Goal: Task Accomplishment & Management: Complete application form

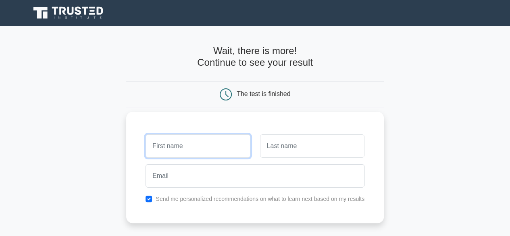
click at [192, 142] on input "text" at bounding box center [197, 145] width 104 height 23
type input "Ahsan"
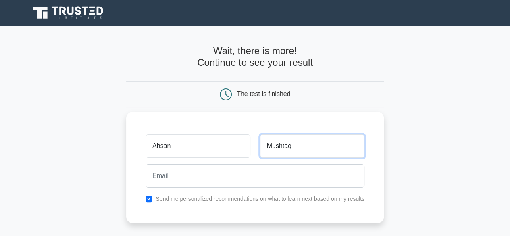
type input "Mushtaq"
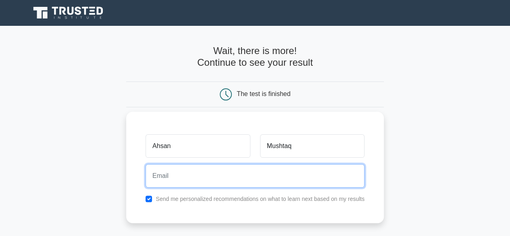
type input "c"
type input "ahsan.mushtaq.tos@gmail.com"
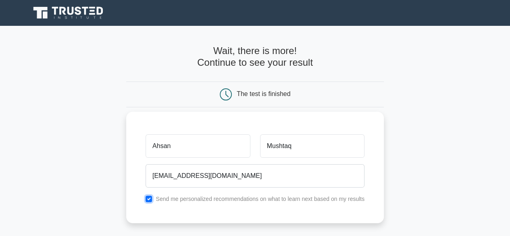
click at [149, 197] on input "checkbox" at bounding box center [148, 198] width 6 height 6
checkbox input "false"
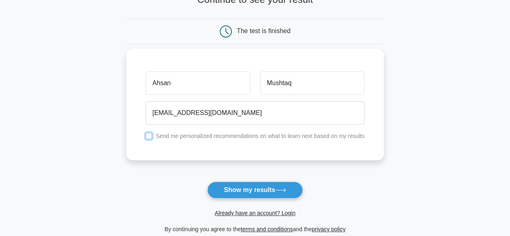
scroll to position [81, 0]
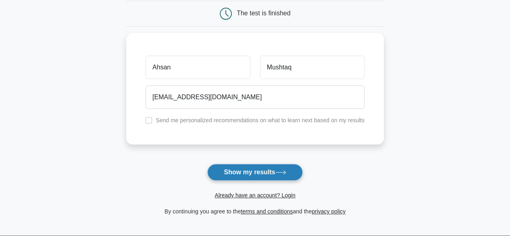
click at [243, 175] on button "Show my results" at bounding box center [254, 172] width 95 height 17
